Goal: Transaction & Acquisition: Purchase product/service

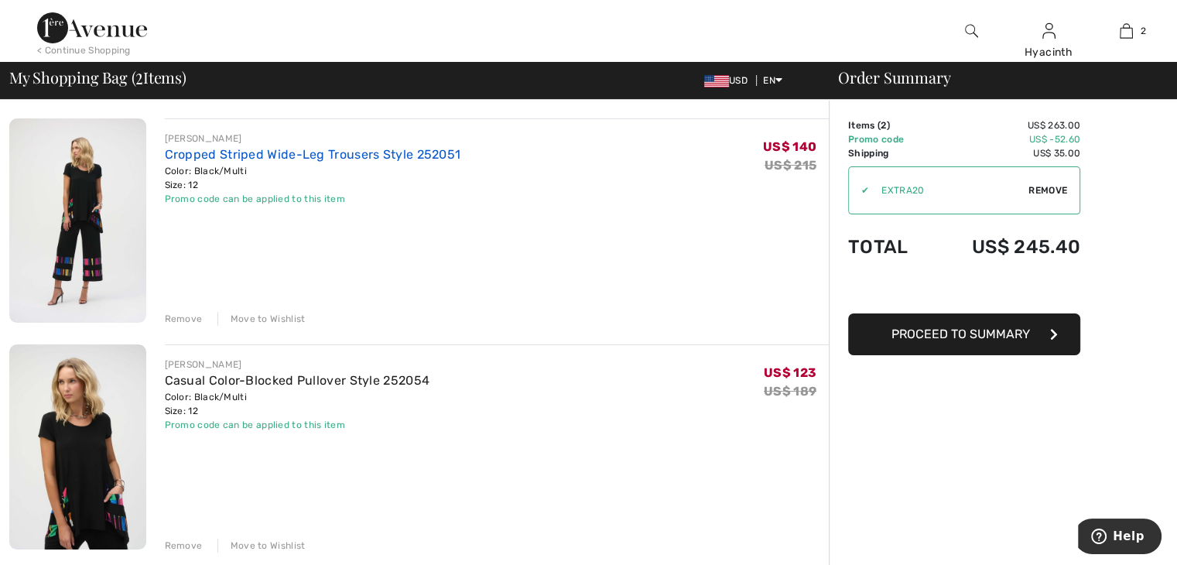
click at [310, 152] on link "Cropped Striped Wide-Leg Trousers Style 252051" at bounding box center [313, 154] width 296 height 15
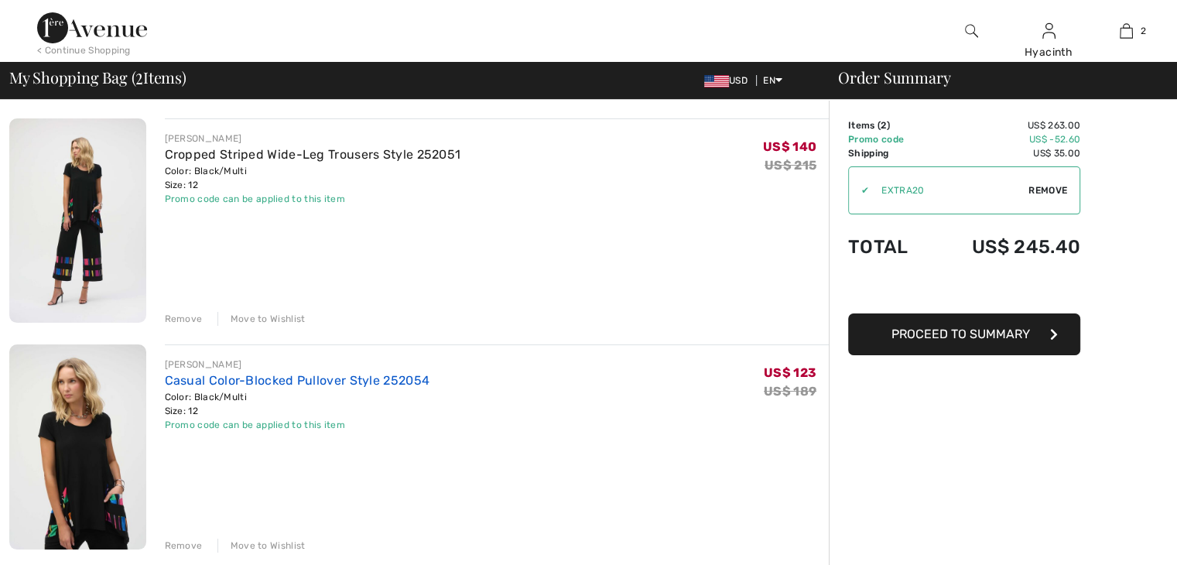
click at [289, 381] on link "Casual Color-Blocked Pullover Style 252054" at bounding box center [297, 380] width 265 height 15
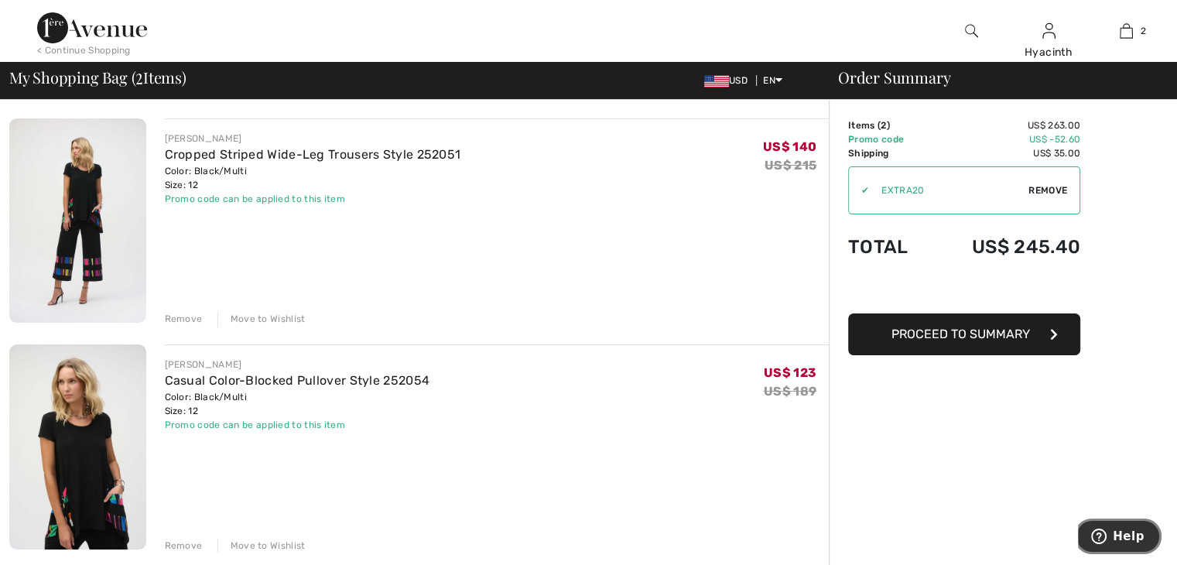
click at [1113, 537] on span "Help" at bounding box center [1102, 535] width 22 height 15
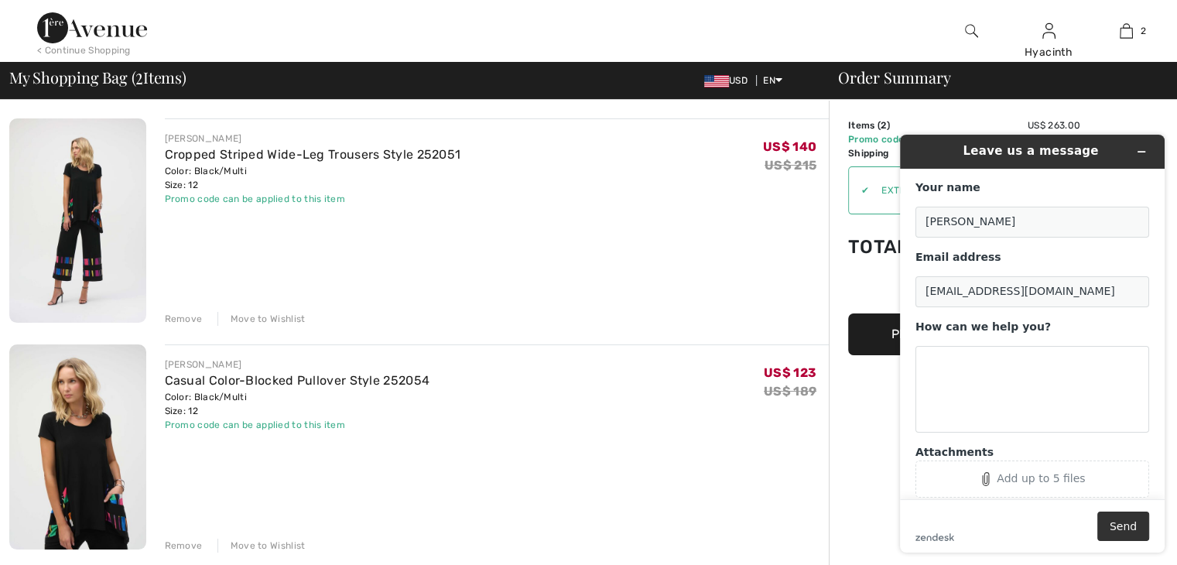
click at [610, 435] on div "JOSEPH RIBKOFF Casual Color-Blocked Pullover Style 252054 Color: Black/Multi Si…" at bounding box center [497, 447] width 665 height 207
click at [1145, 149] on icon "Minimize widget" at bounding box center [1141, 151] width 11 height 11
